Goal: Communication & Community: Answer question/provide support

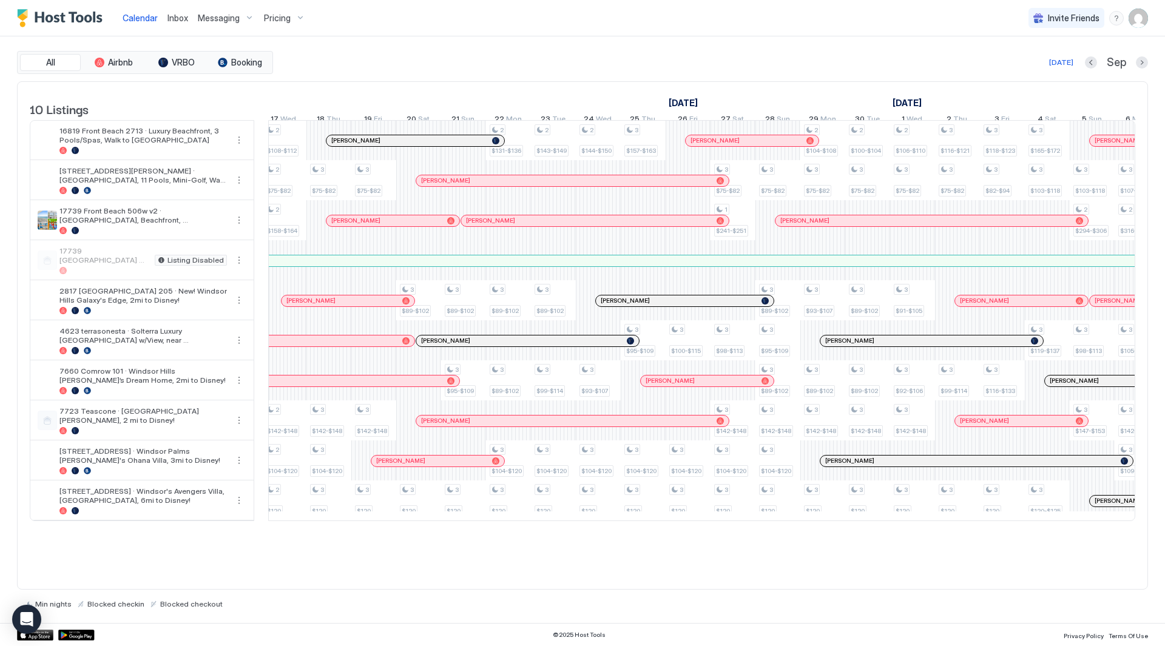
scroll to position [0, 908]
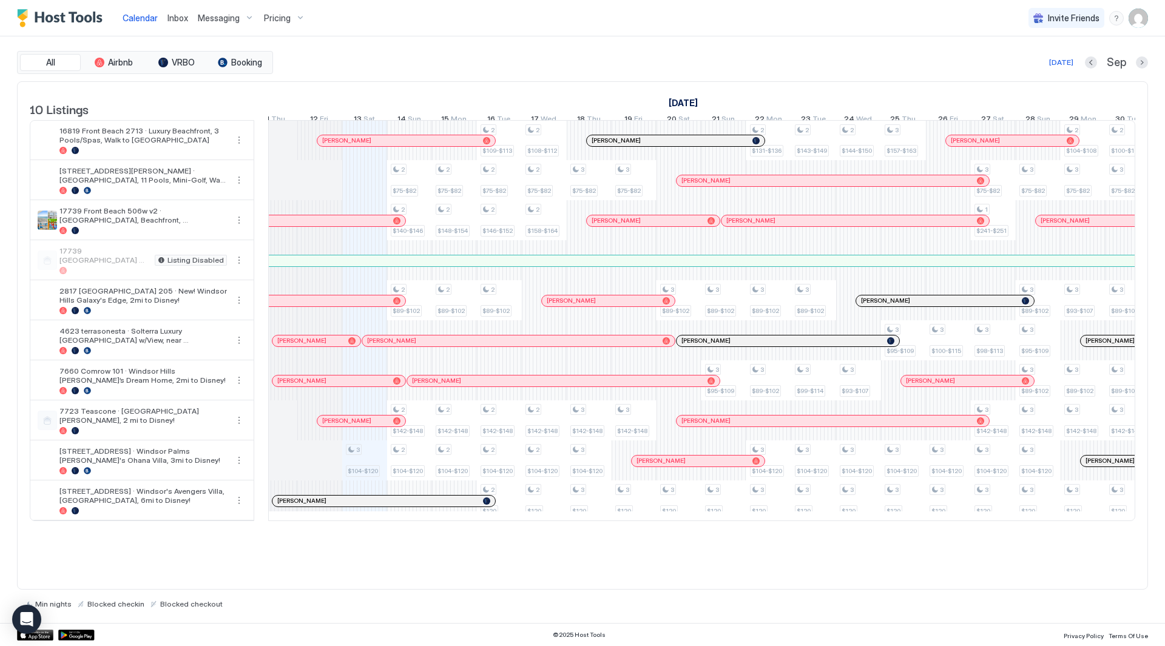
click at [240, 17] on div "Messaging" at bounding box center [226, 18] width 66 height 21
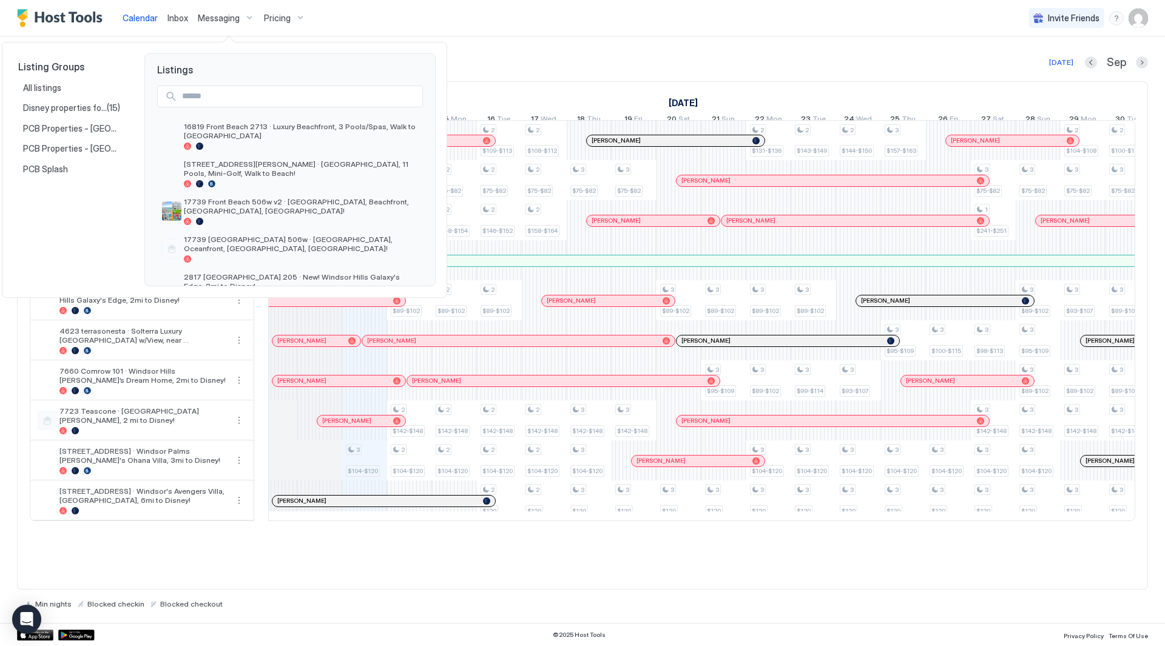
click at [168, 26] on div at bounding box center [582, 323] width 1165 height 646
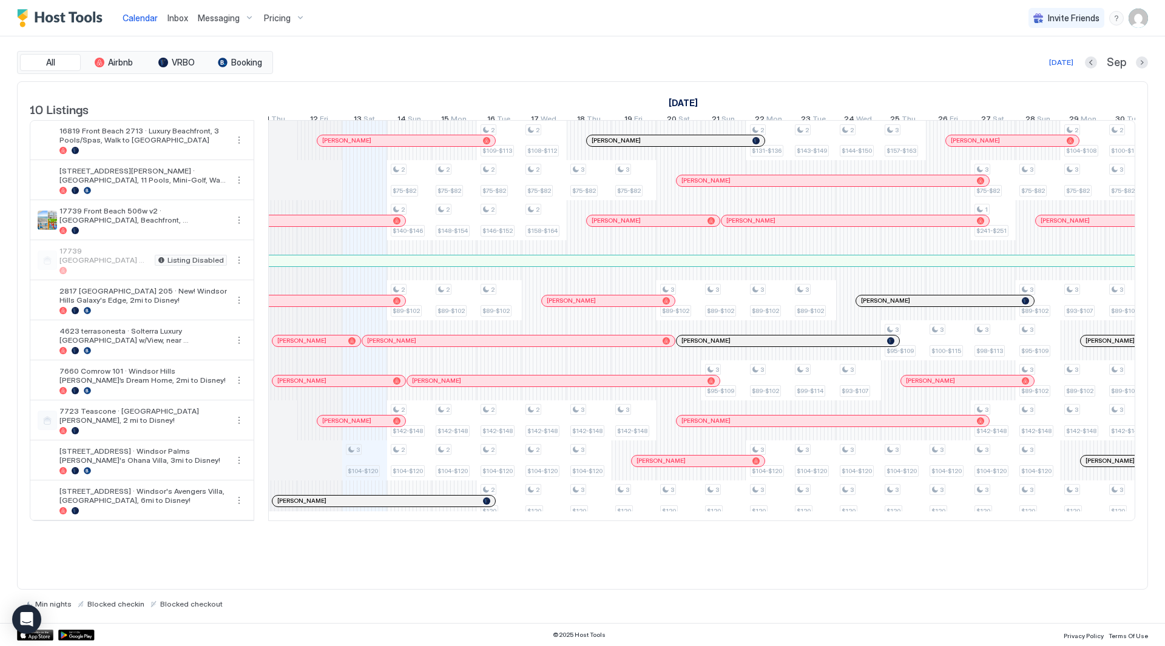
click at [176, 22] on span "Inbox" at bounding box center [177, 18] width 21 height 10
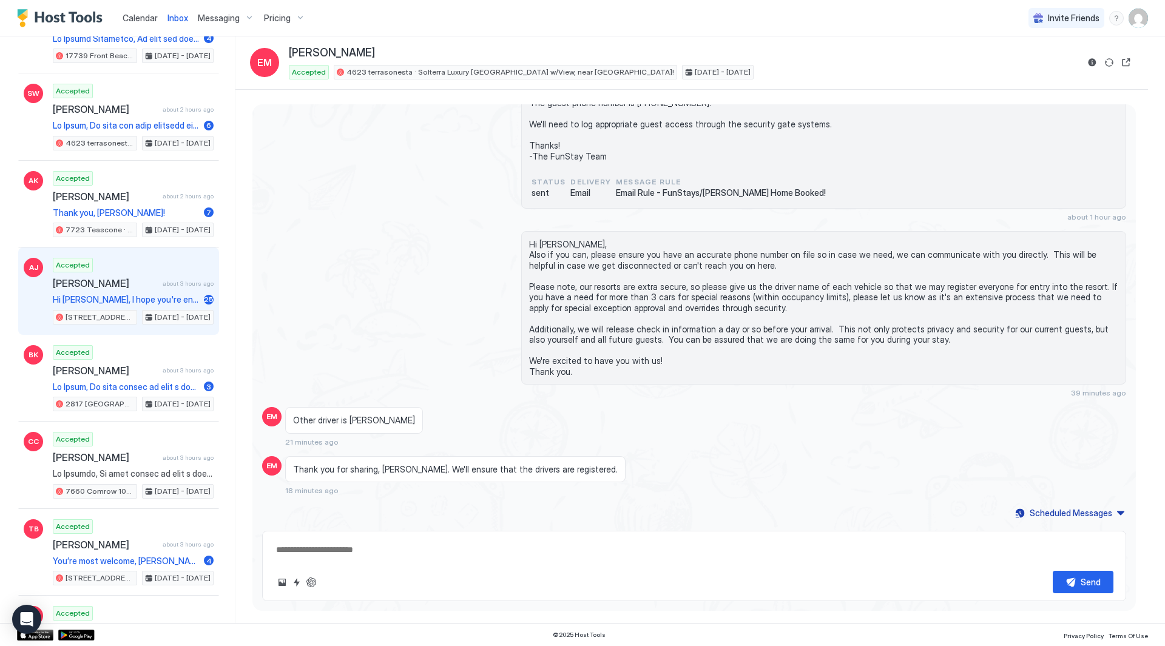
scroll to position [303, 0]
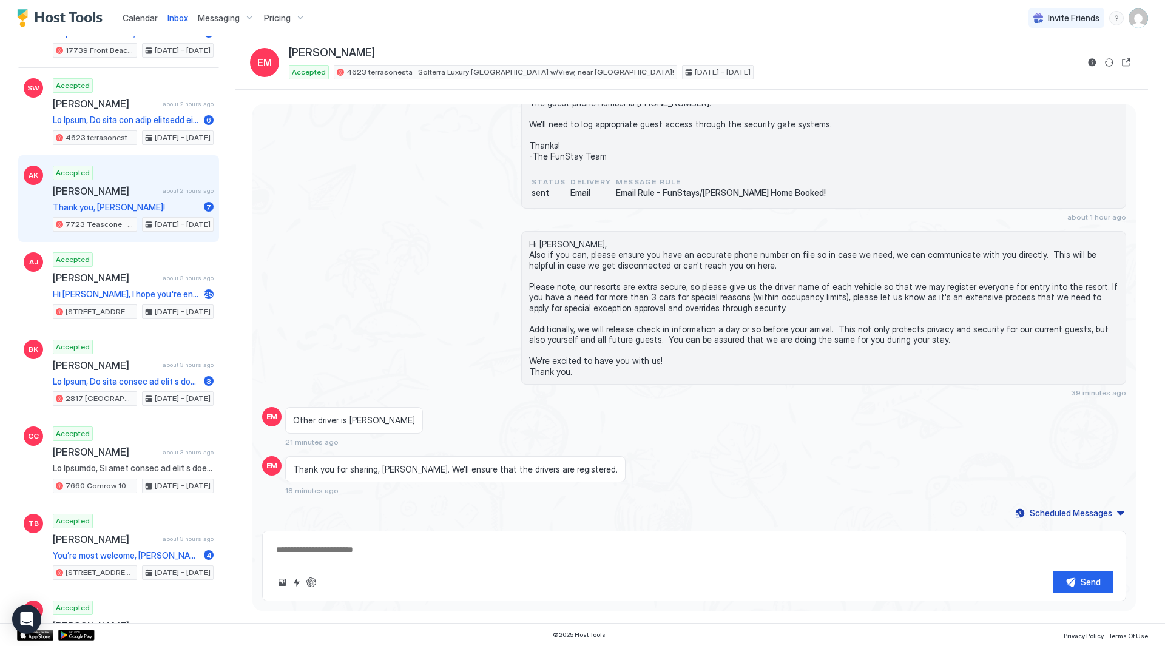
click at [136, 200] on div "Accepted [PERSON_NAME] about 2 hours ago Thank you, [PERSON_NAME]! 7 7723 [GEOG…" at bounding box center [133, 199] width 161 height 67
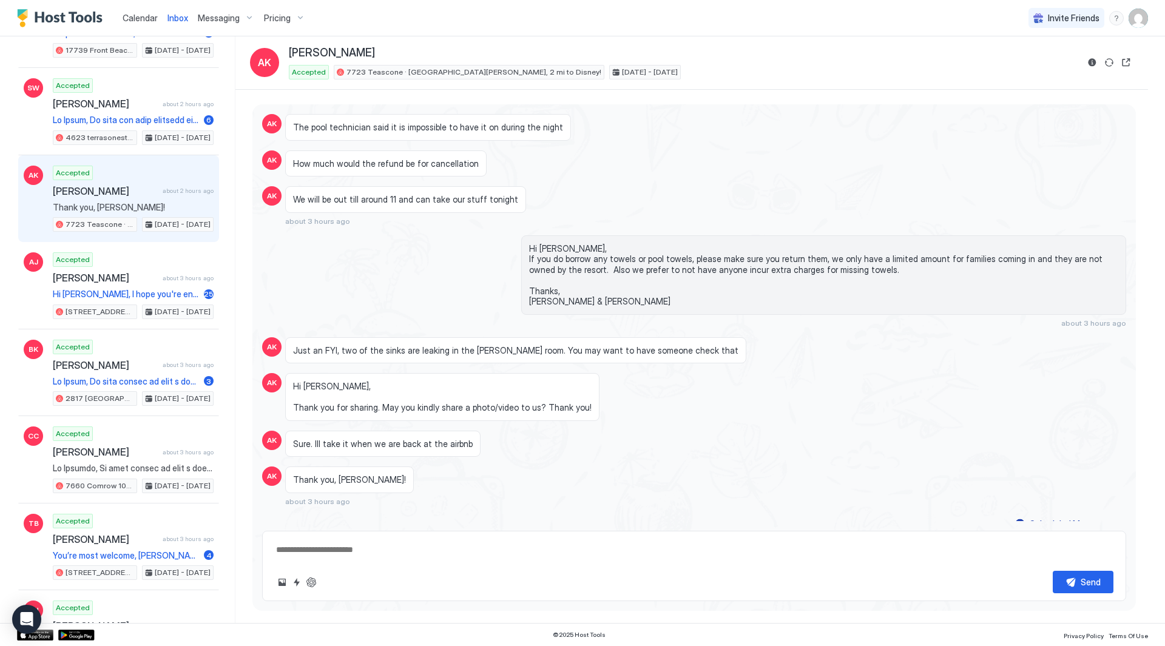
scroll to position [1619, 0]
drag, startPoint x: 448, startPoint y: 437, endPoint x: 377, endPoint y: 437, distance: 71.6
click at [377, 439] on span "Sure. Ill take it when we are back at the airbnb" at bounding box center [383, 444] width 180 height 11
click at [1109, 516] on button "Scheduled Messages" at bounding box center [1069, 524] width 113 height 16
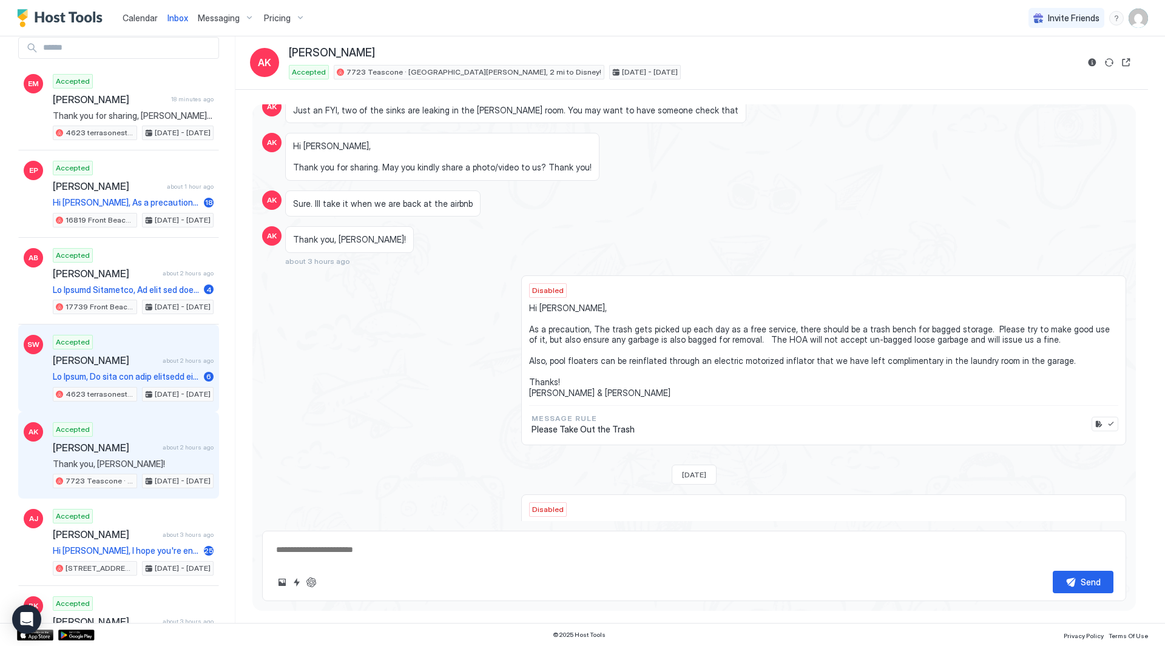
scroll to position [0, 0]
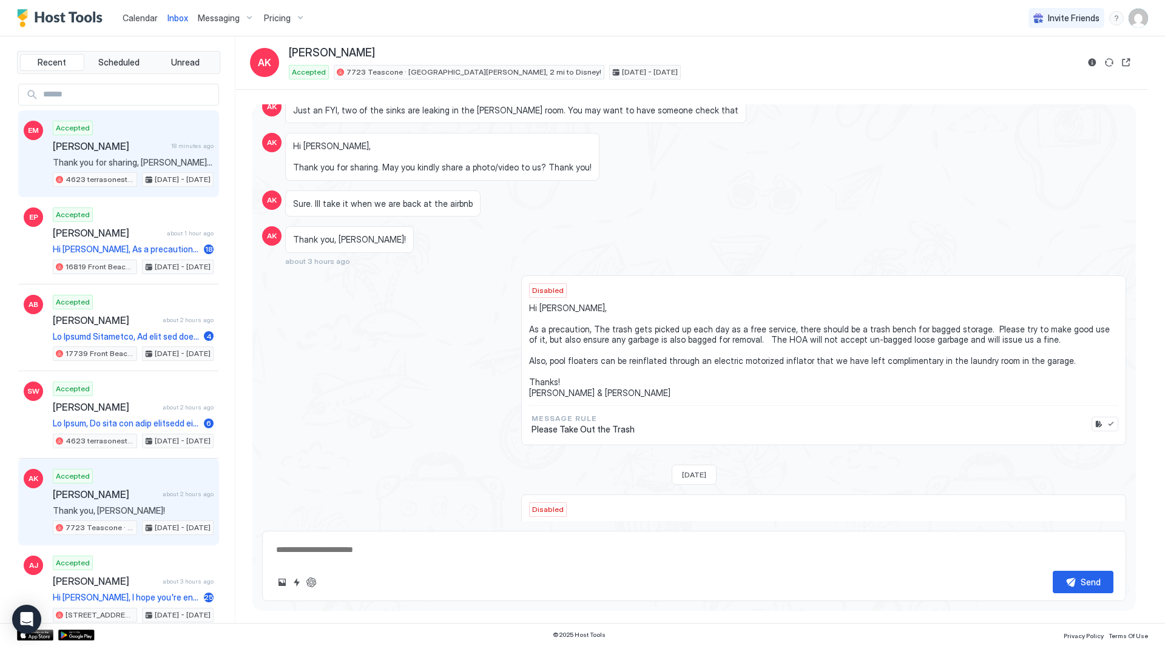
click at [144, 137] on div "Accepted [PERSON_NAME] 18 minutes ago Thank you for sharing, [PERSON_NAME]. We'…" at bounding box center [133, 154] width 161 height 67
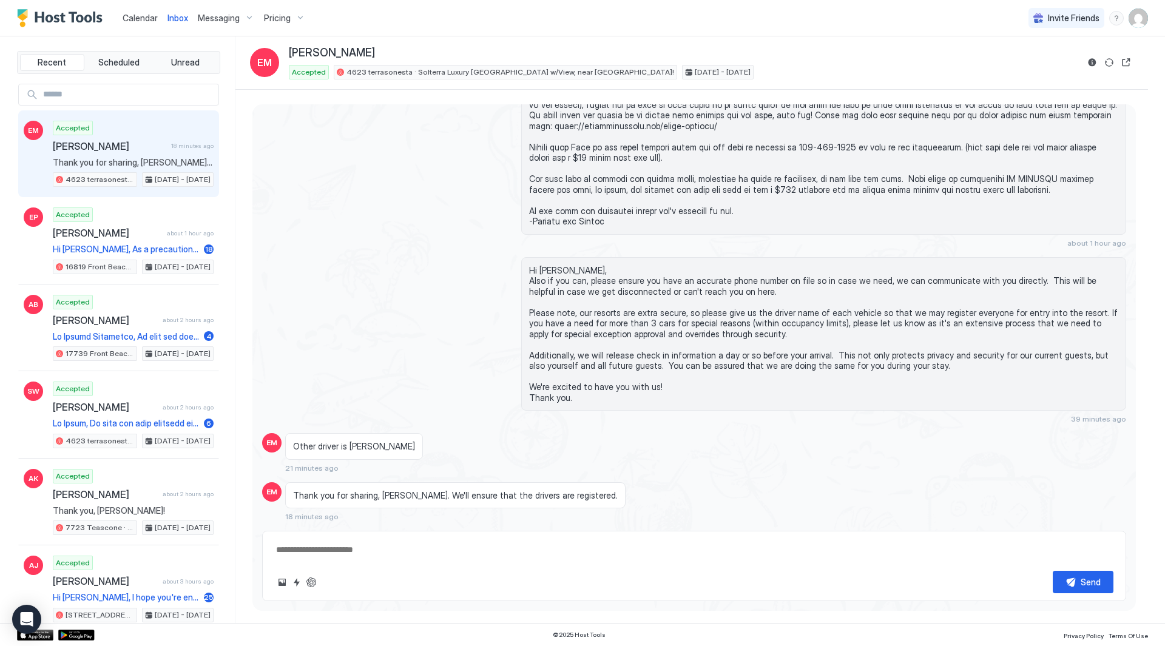
scroll to position [428, 0]
